Goal: Information Seeking & Learning: Learn about a topic

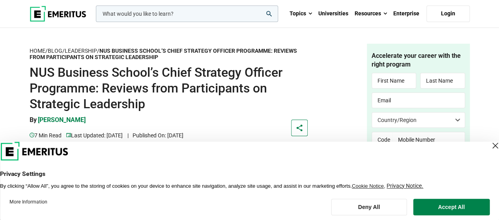
drag, startPoint x: 0, startPoint y: 0, endPoint x: 71, endPoint y: 13, distance: 72.1
click at [71, 13] on img at bounding box center [58, 14] width 57 height 16
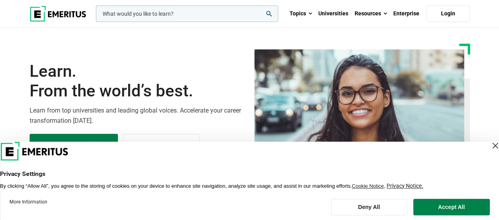
click at [489, 145] on div "Close Layer" at bounding box center [494, 145] width 11 height 11
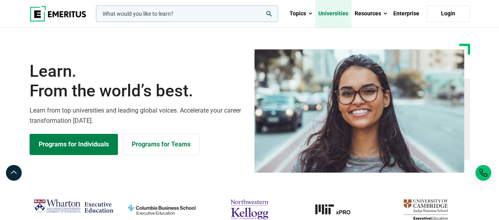
click at [336, 12] on link "Universities" at bounding box center [333, 14] width 36 height 28
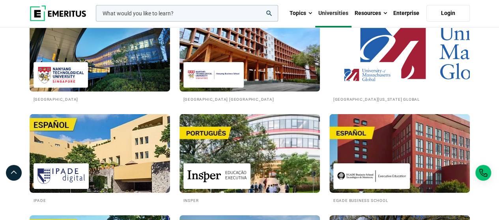
scroll to position [1170, 0]
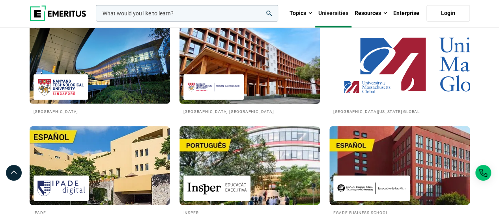
click at [224, 115] on h2 "Nanyang Technological University Nanyang Business School" at bounding box center [249, 111] width 132 height 7
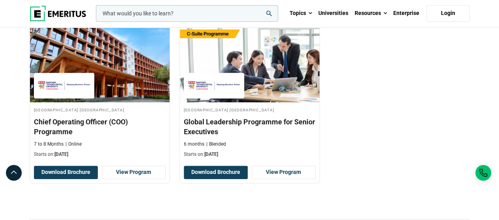
scroll to position [315, 0]
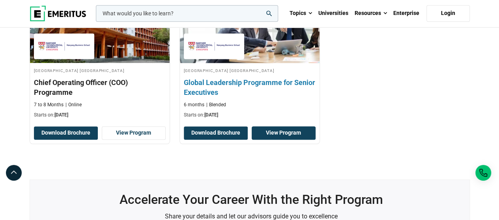
click at [283, 140] on link "View Program" at bounding box center [284, 133] width 64 height 13
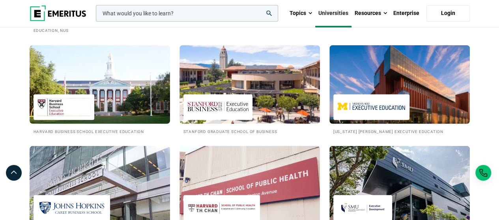
scroll to position [859, 0]
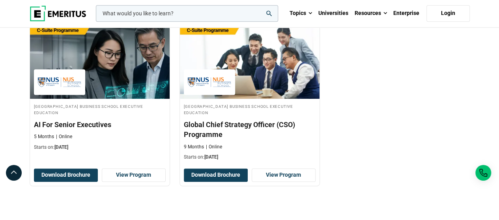
scroll to position [355, 0]
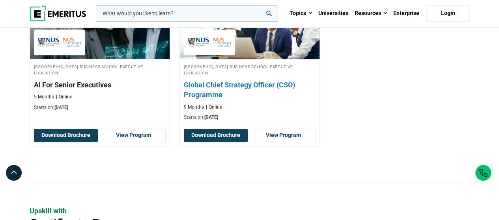
click at [232, 82] on h3 "Global Chief Strategy Officer (CSO) Programme" at bounding box center [250, 90] width 132 height 20
click at [238, 82] on h3 "Global Chief Strategy Officer (CSO) Programme" at bounding box center [250, 90] width 132 height 20
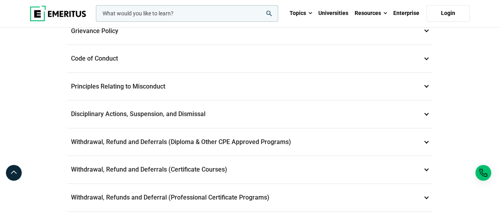
scroll to position [276, 0]
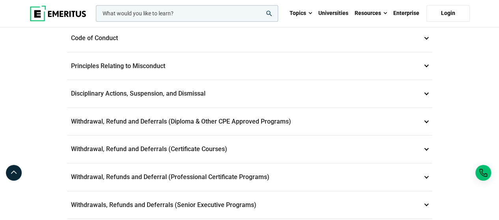
click at [179, 119] on p "Withdrawal, Refund and Deferrals (Diploma & Other CPE Approved Programs) 6" at bounding box center [249, 122] width 365 height 28
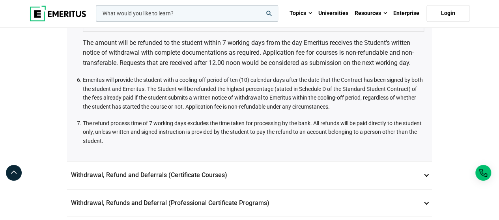
scroll to position [540, 0]
